Goal: Find specific page/section: Find specific page/section

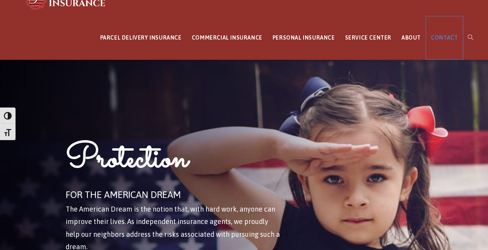
click at [439, 35] on span "CONTACT" at bounding box center [444, 38] width 27 height 6
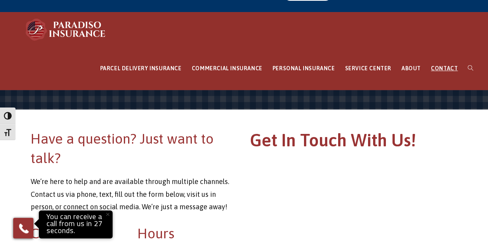
scroll to position [23, 0]
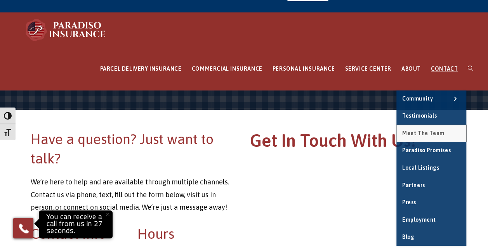
click at [428, 132] on span "Meet the Team" at bounding box center [423, 133] width 42 height 6
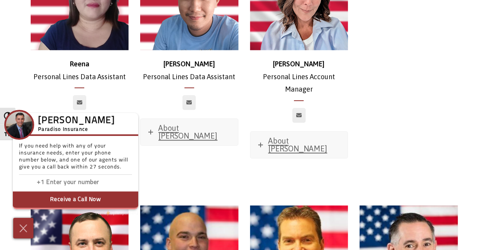
scroll to position [3163, 0]
